Goal: Task Accomplishment & Management: Use online tool/utility

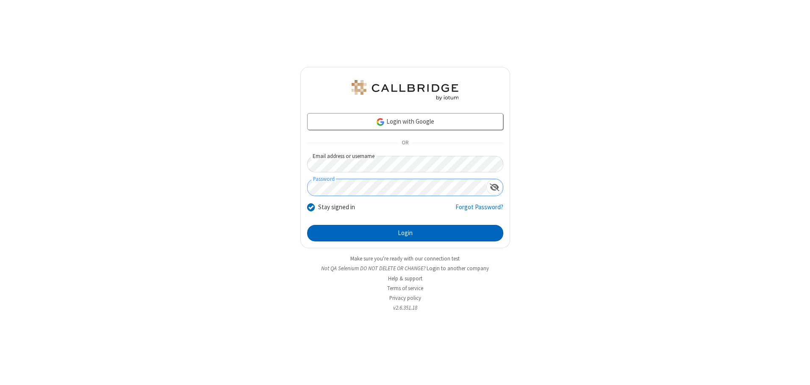
click at [405, 233] on button "Login" at bounding box center [405, 233] width 196 height 17
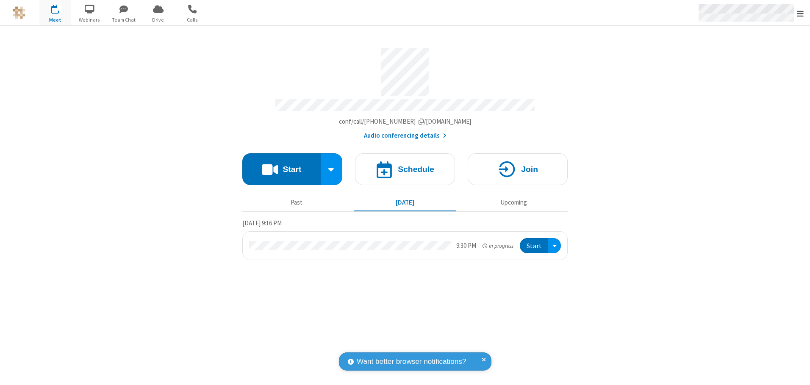
click at [800, 13] on span "Open menu" at bounding box center [800, 13] width 7 height 8
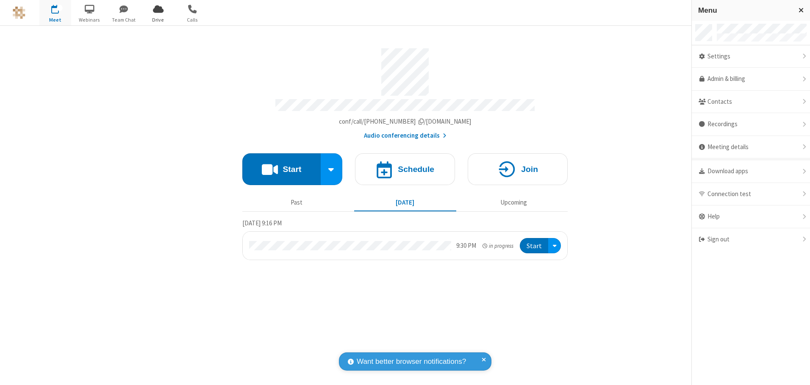
click at [158, 19] on span "Drive" at bounding box center [158, 20] width 32 height 8
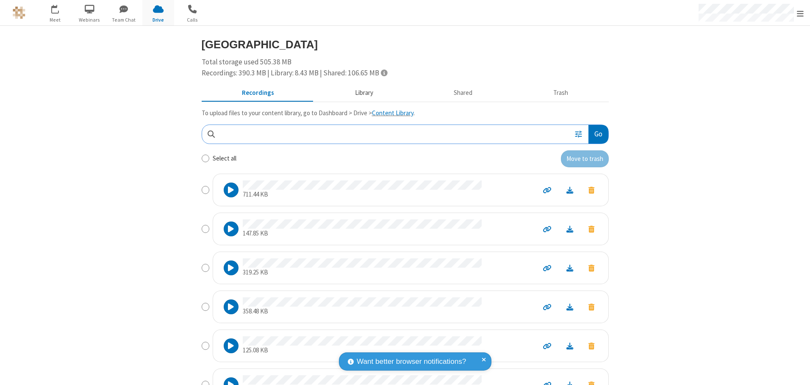
click at [360, 93] on button "Library" at bounding box center [363, 93] width 99 height 16
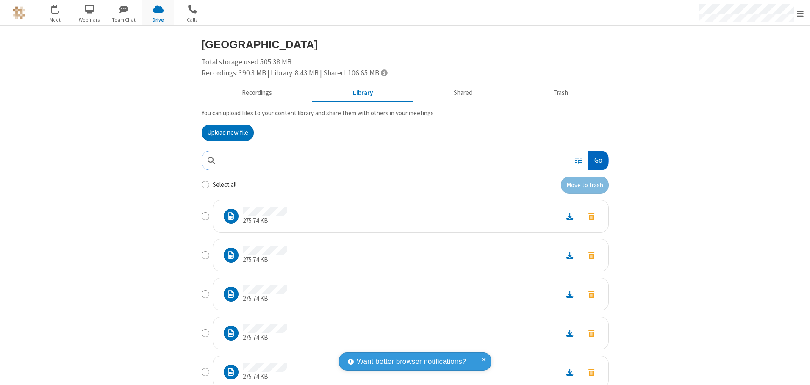
click at [595, 160] on button "Go" at bounding box center [597, 160] width 19 height 19
click at [224, 133] on button "Upload new file" at bounding box center [228, 133] width 52 height 17
